Goal: Transaction & Acquisition: Purchase product/service

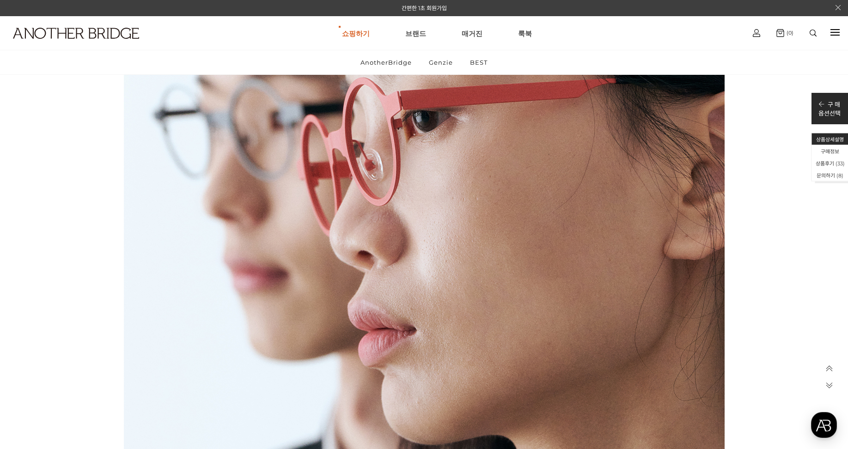
scroll to position [9614, 0]
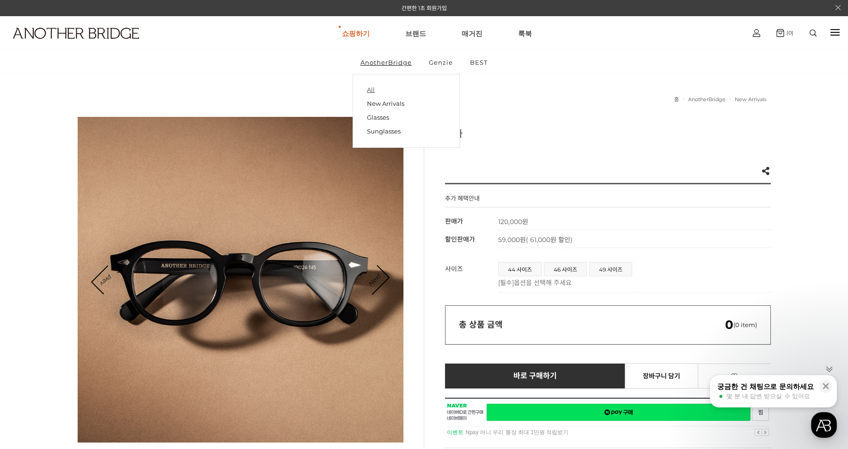
click at [371, 89] on link "All" at bounding box center [406, 90] width 79 height 13
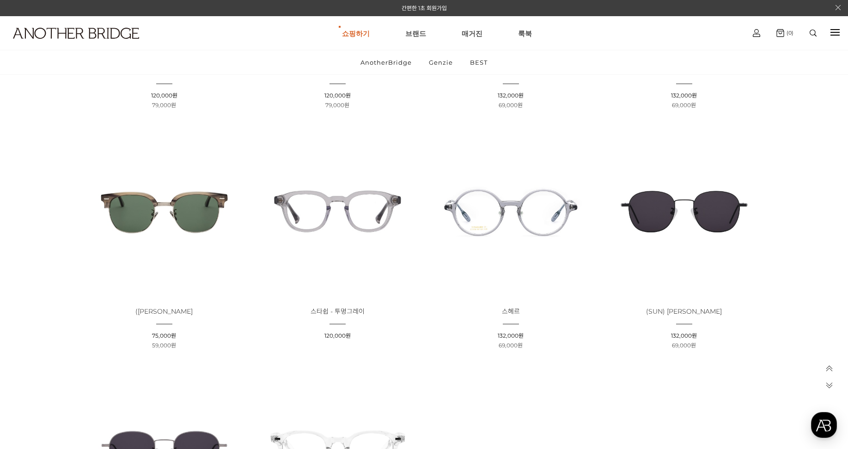
scroll to position [1433, 0]
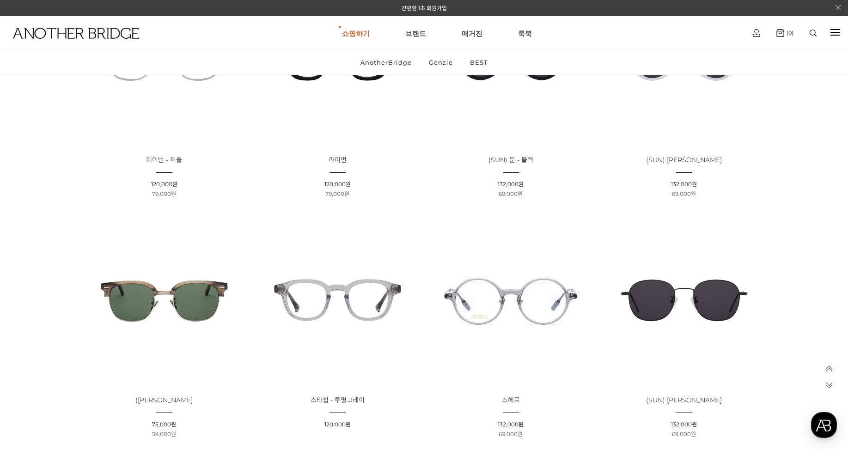
click at [518, 307] on img at bounding box center [511, 300] width 167 height 167
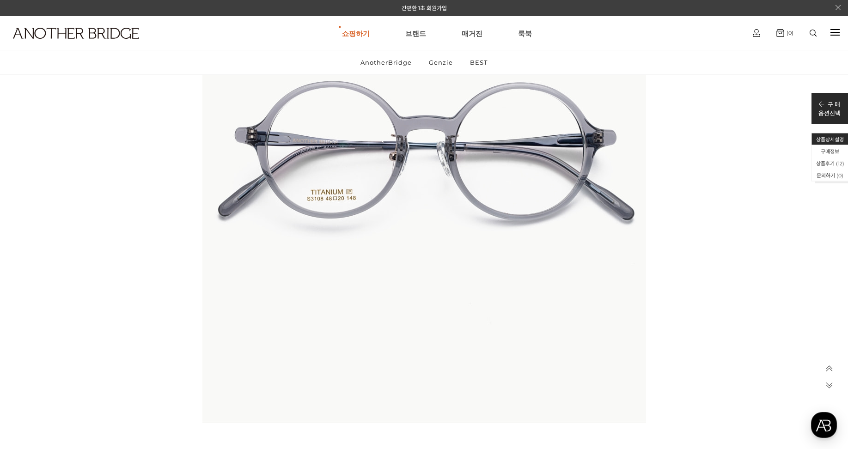
scroll to position [5547, 0]
